Goal: Information Seeking & Learning: Learn about a topic

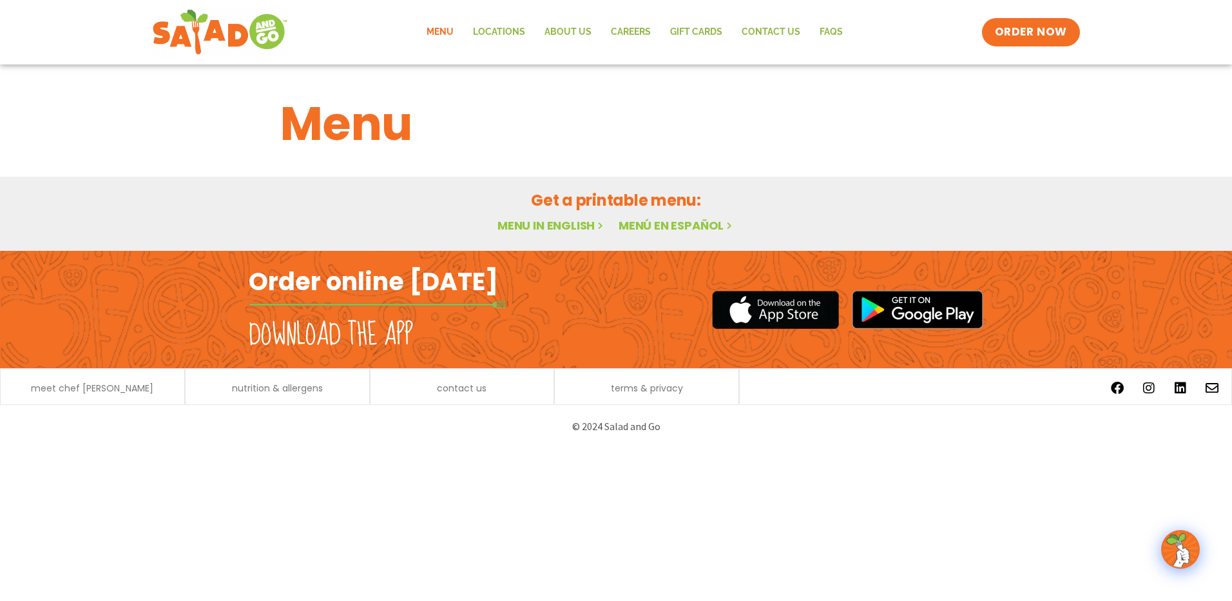
click at [545, 222] on link "Menu in English" at bounding box center [551, 225] width 108 height 16
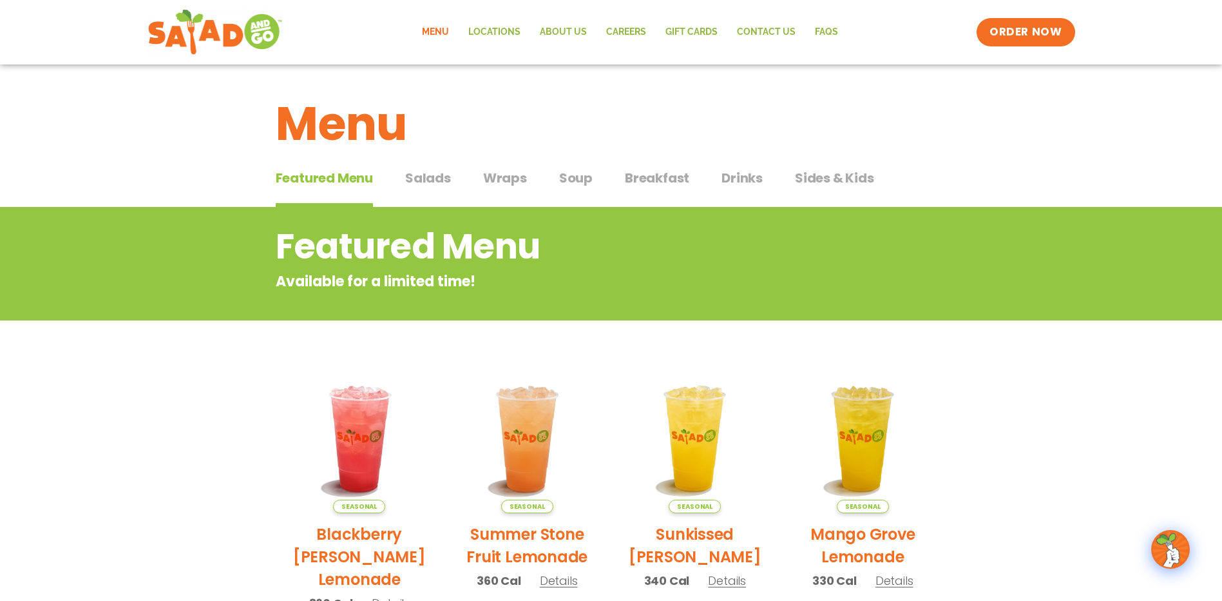
click at [425, 178] on span "Salads" at bounding box center [428, 177] width 46 height 19
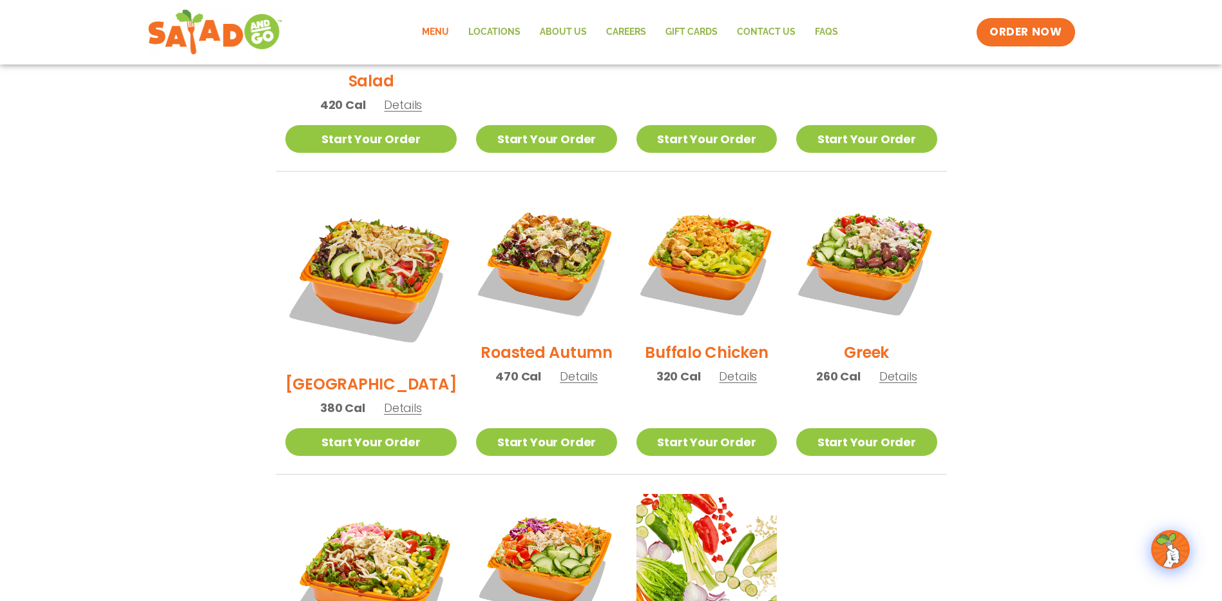
scroll to position [644, 0]
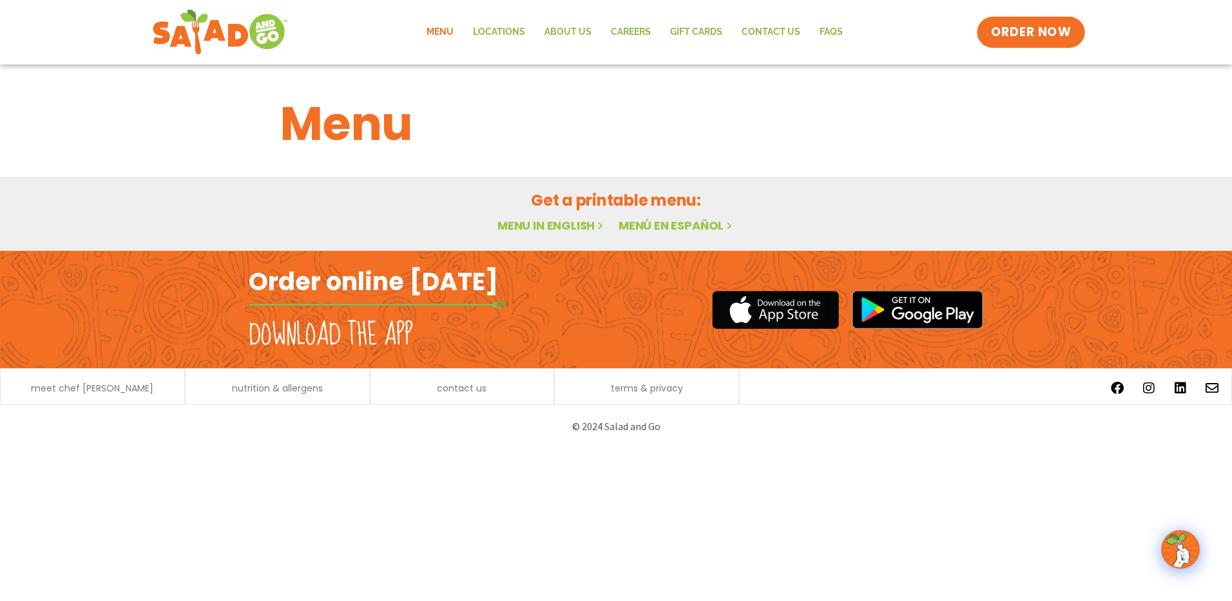
click at [1006, 33] on span "ORDER NOW" at bounding box center [1031, 32] width 80 height 17
